Goal: Task Accomplishment & Management: Manage account settings

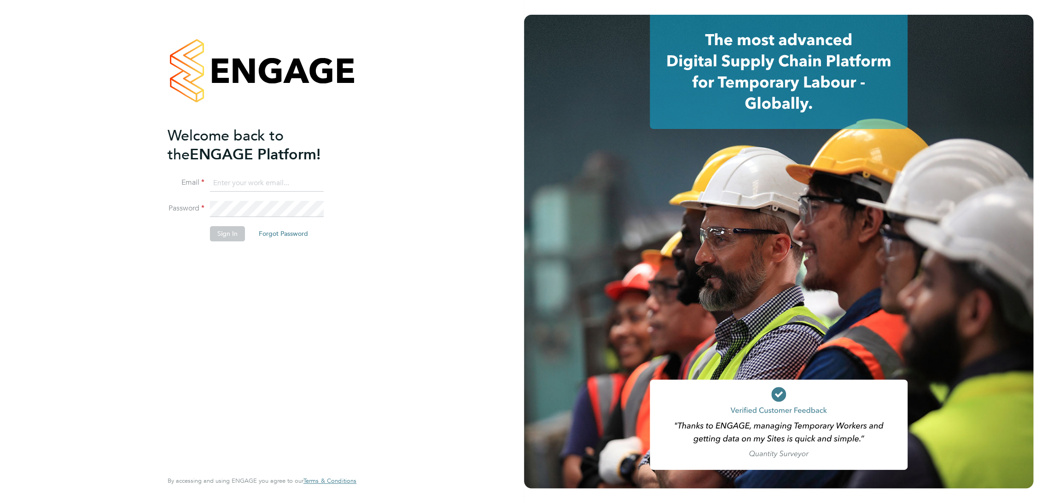
click at [237, 184] on input at bounding box center [267, 183] width 114 height 17
type input "theo.t@2012security.co.uk"
click at [231, 235] on button "Sign In" at bounding box center [227, 233] width 35 height 15
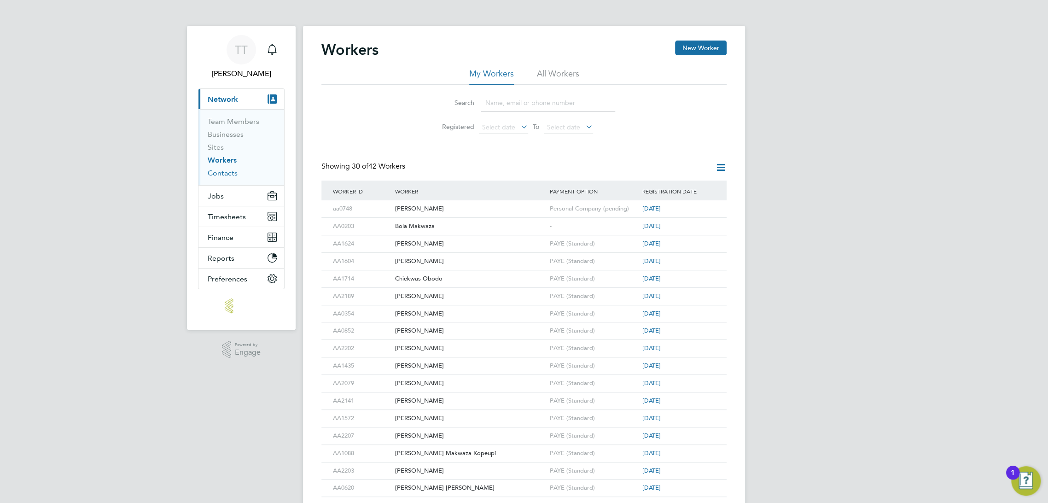
click at [221, 170] on link "Contacts" at bounding box center [223, 172] width 30 height 9
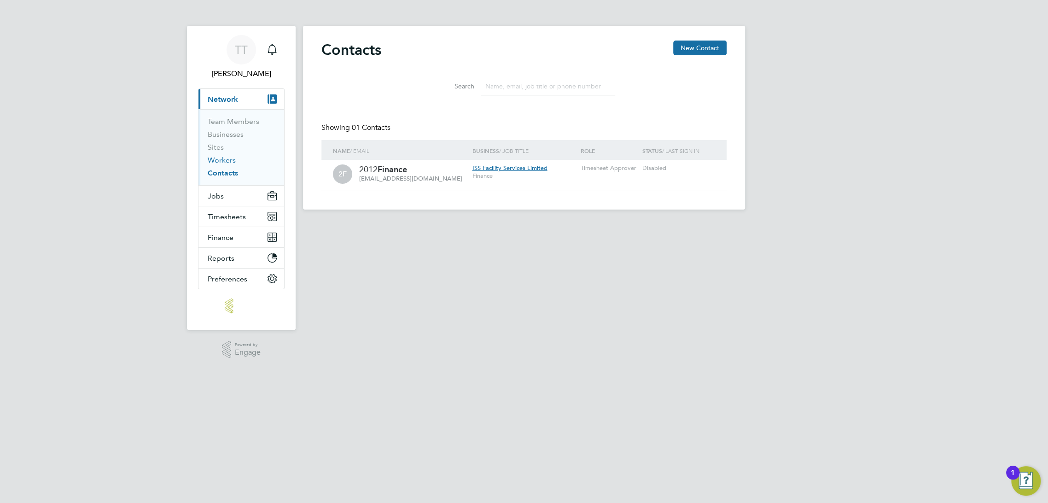
click at [219, 162] on link "Workers" at bounding box center [222, 160] width 28 height 9
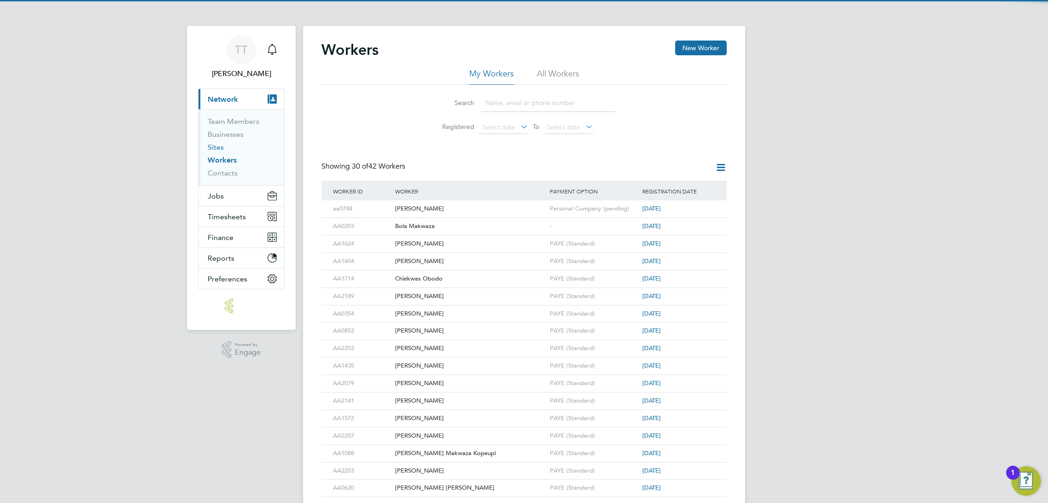
click at [214, 145] on link "Sites" at bounding box center [216, 147] width 16 height 9
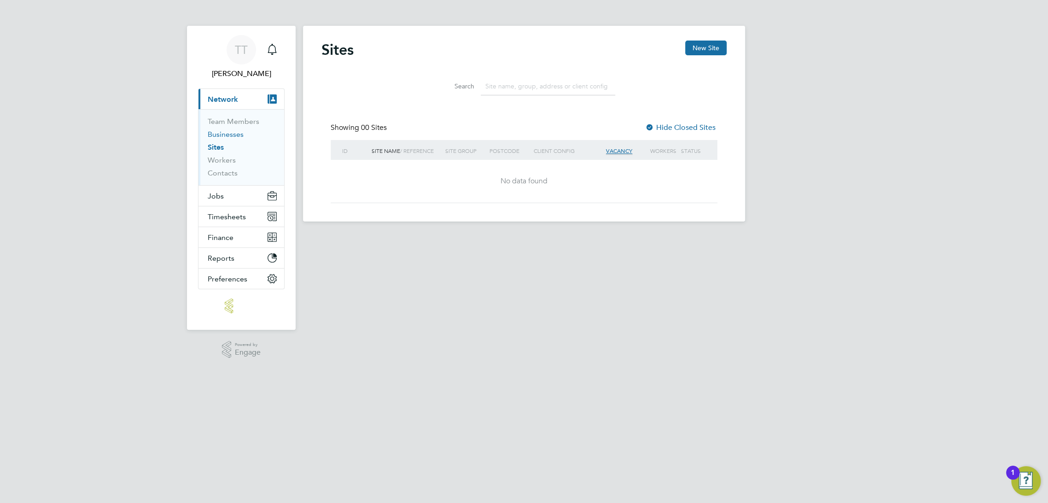
click at [216, 131] on link "Businesses" at bounding box center [226, 134] width 36 height 9
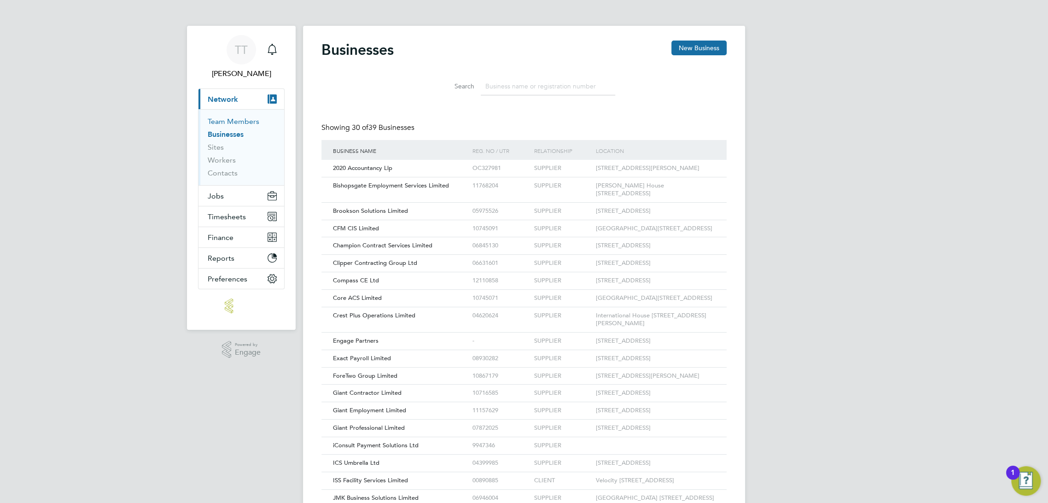
click at [219, 121] on link "Team Members" at bounding box center [234, 121] width 52 height 9
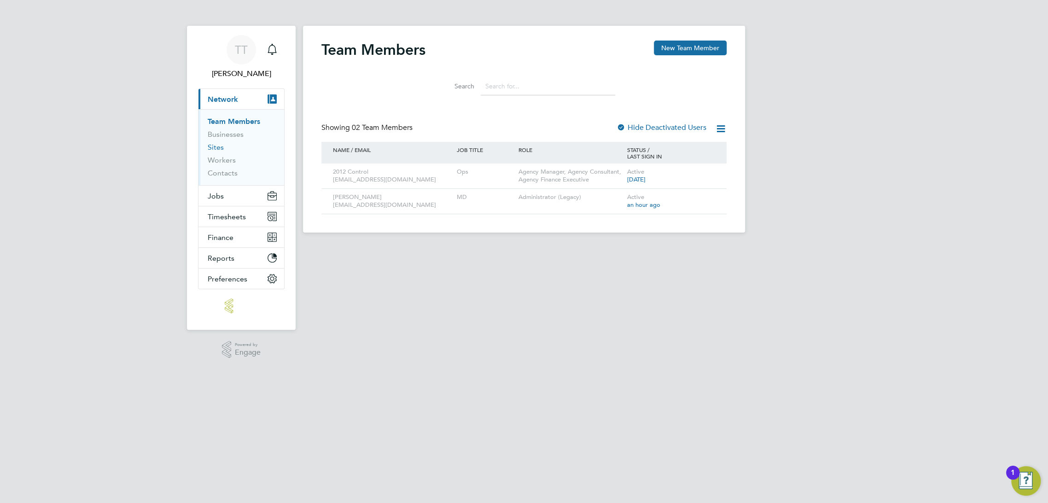
click at [220, 149] on link "Sites" at bounding box center [216, 147] width 16 height 9
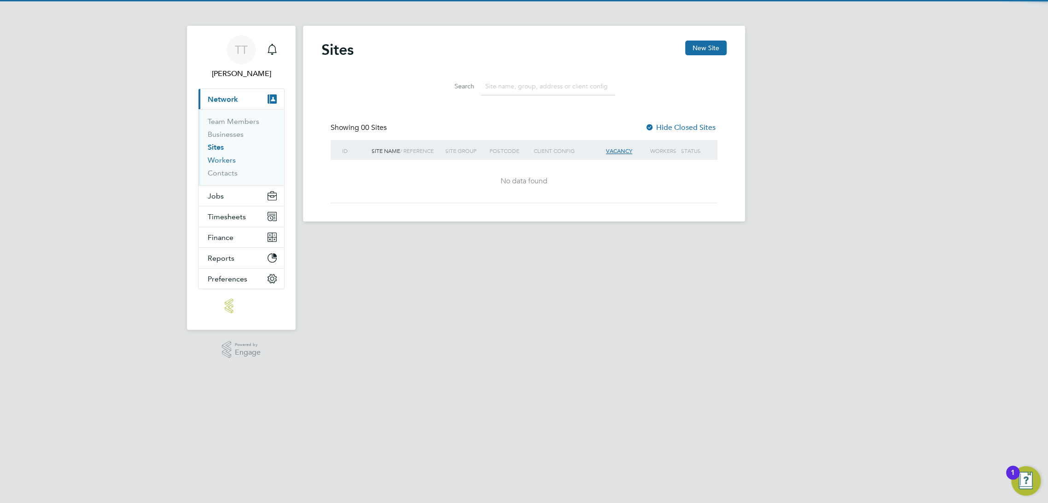
click at [221, 160] on link "Workers" at bounding box center [222, 160] width 28 height 9
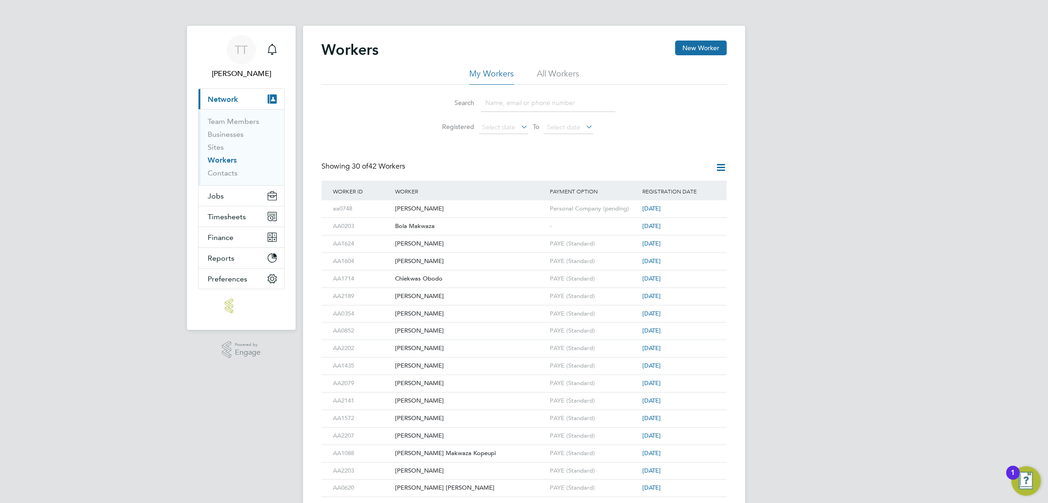
click at [560, 70] on li "All Workers" at bounding box center [558, 76] width 42 height 17
click at [478, 73] on li "My Workers" at bounding box center [491, 76] width 45 height 17
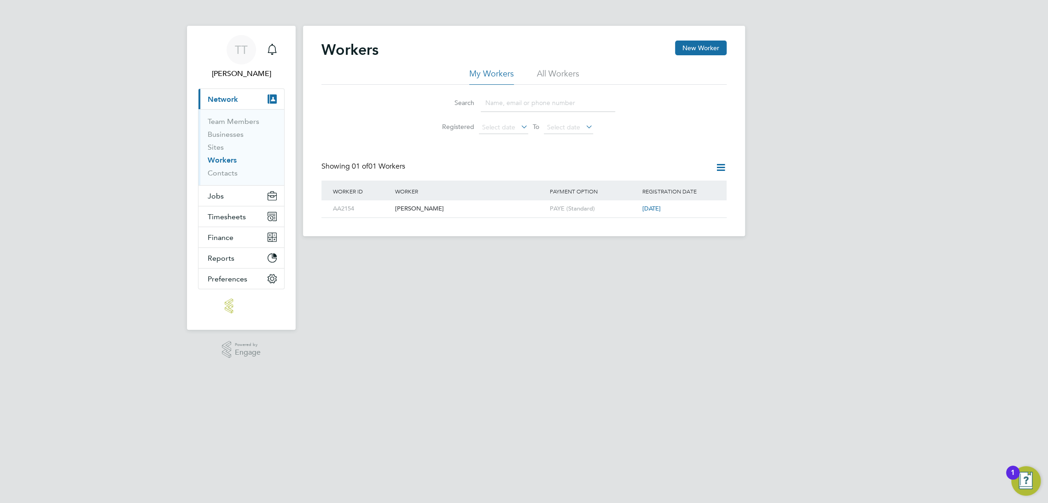
click at [498, 69] on li "My Workers" at bounding box center [491, 76] width 45 height 17
click at [547, 71] on li "All Workers" at bounding box center [558, 76] width 42 height 17
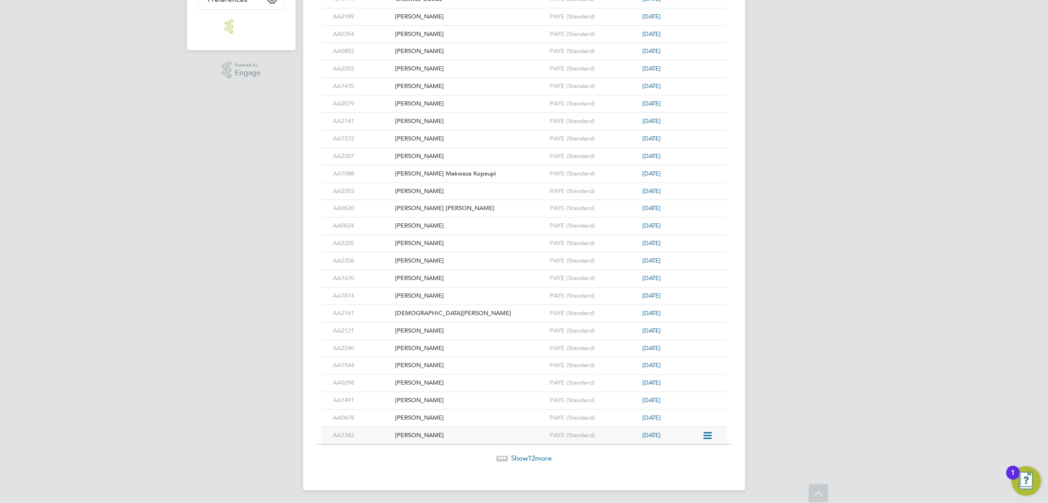
click at [707, 437] on icon at bounding box center [705, 435] width 9 height 11
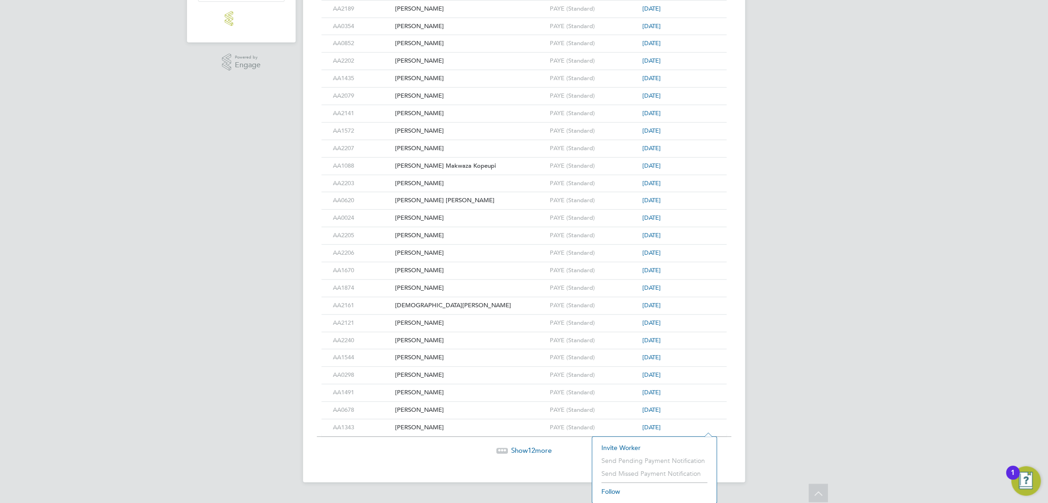
click at [429, 453] on div "Workers New Worker My Workers All Workers Search Registered Select date To Sele…" at bounding box center [524, 110] width 442 height 743
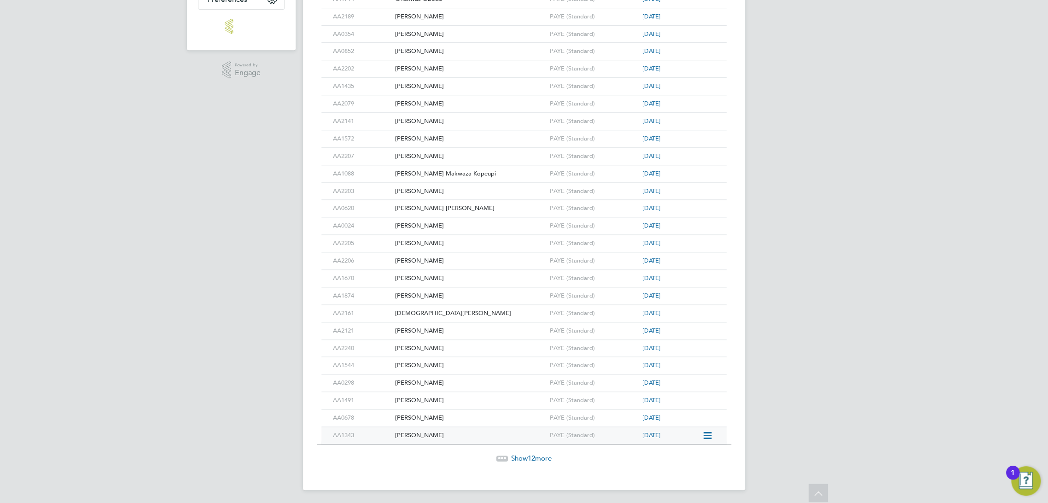
click at [411, 436] on div "[PERSON_NAME]" at bounding box center [469, 435] width 155 height 17
